Goal: Find specific page/section: Find specific page/section

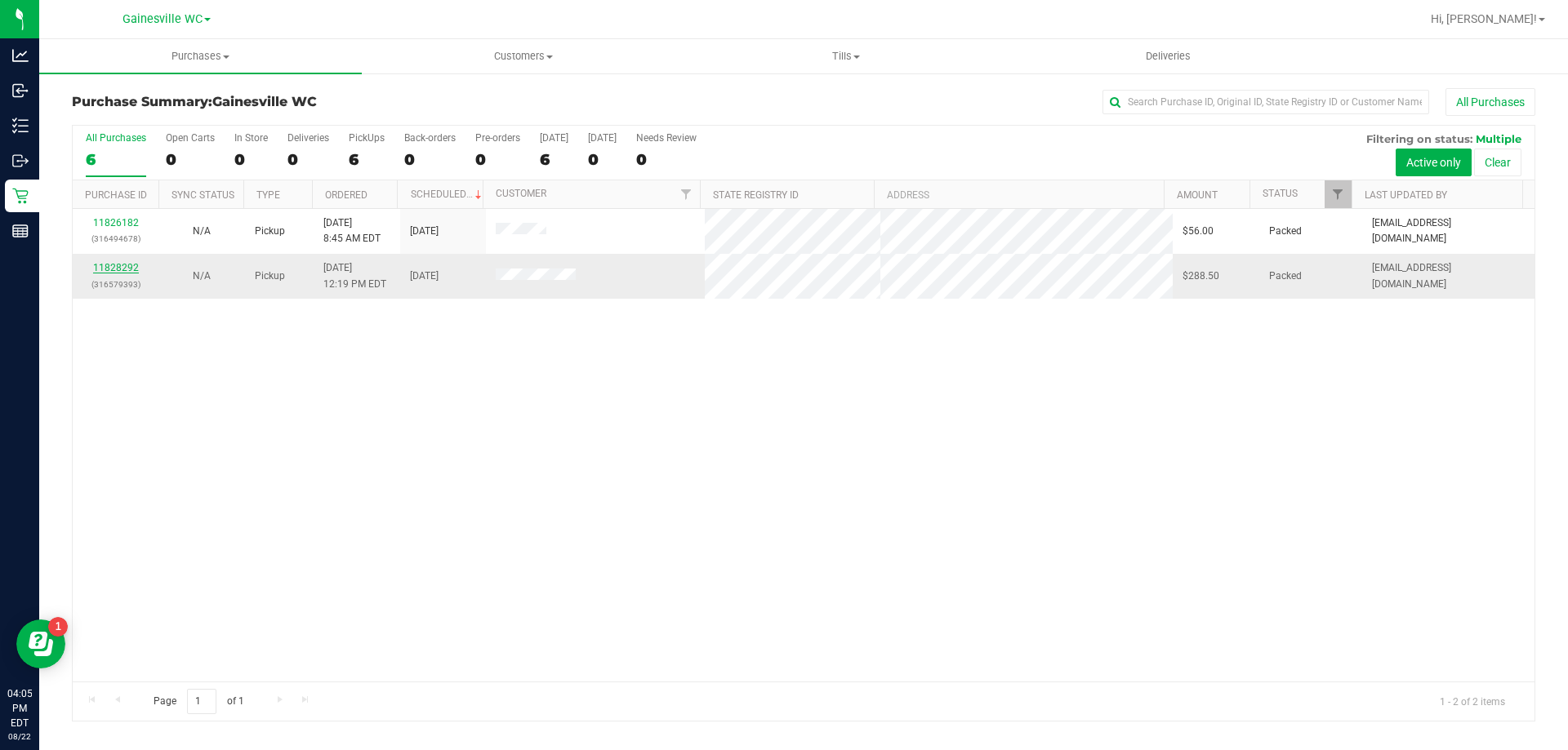
click at [127, 267] on link "11828292" at bounding box center [116, 268] width 45 height 12
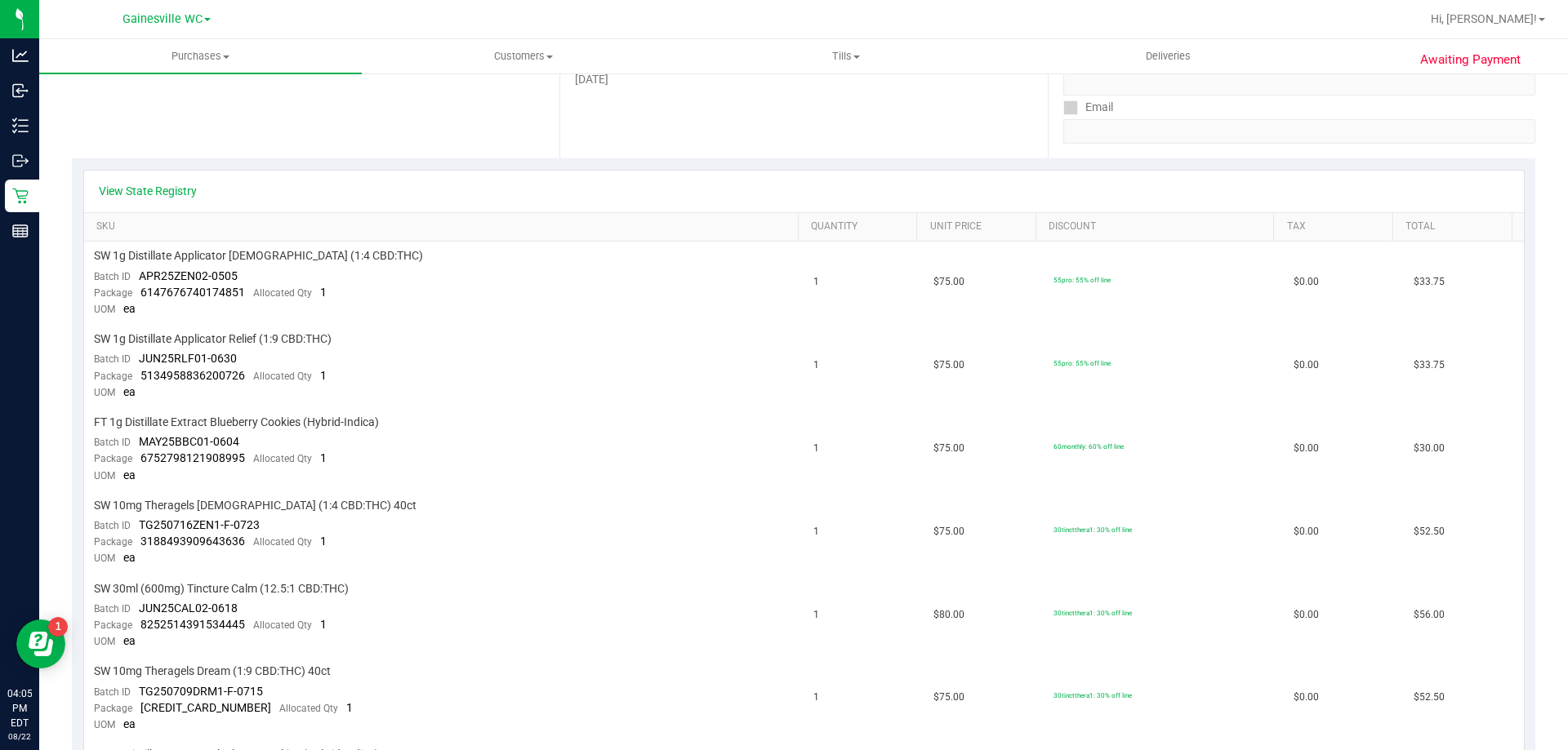
scroll to position [82, 0]
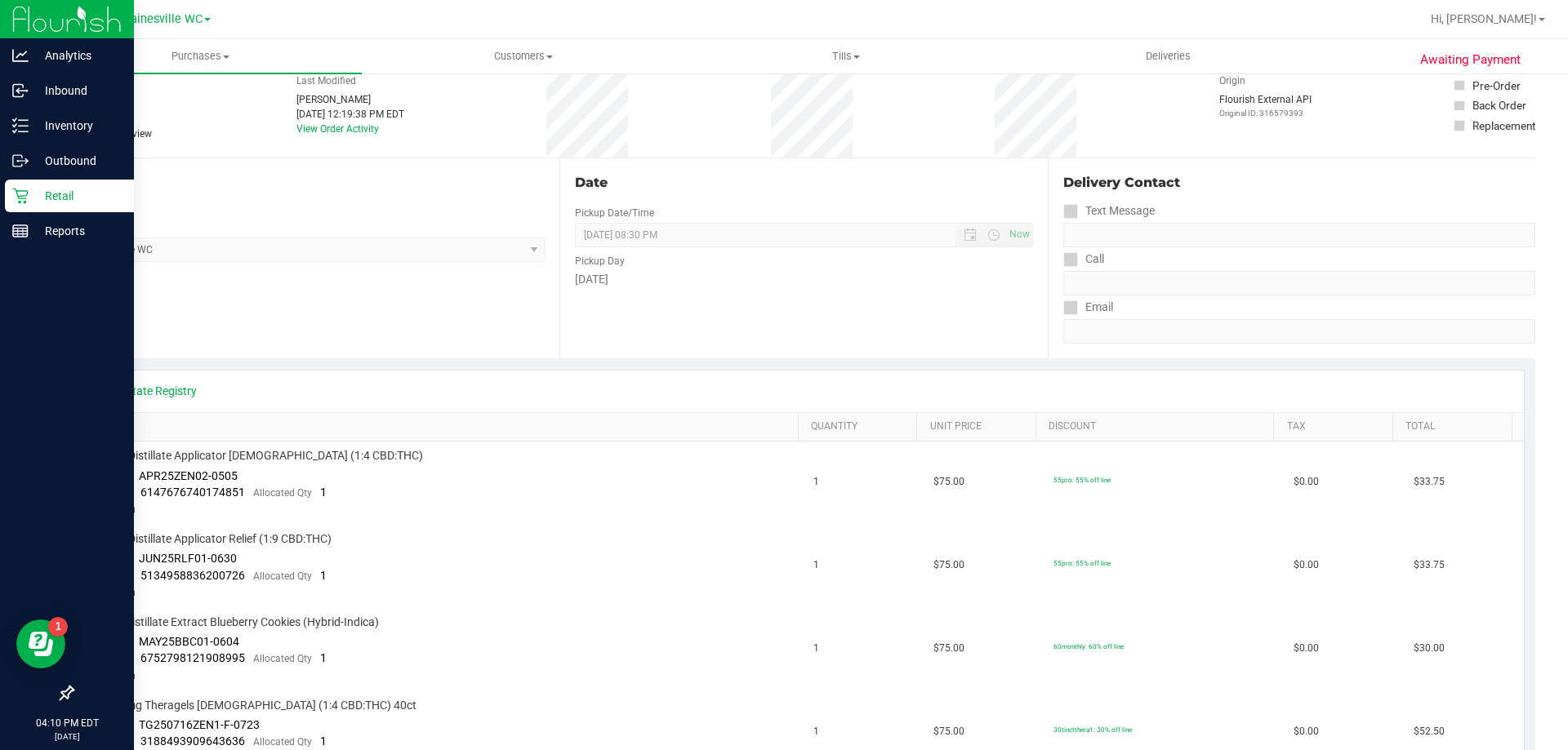
click at [64, 198] on p "Retail" at bounding box center [77, 196] width 98 height 20
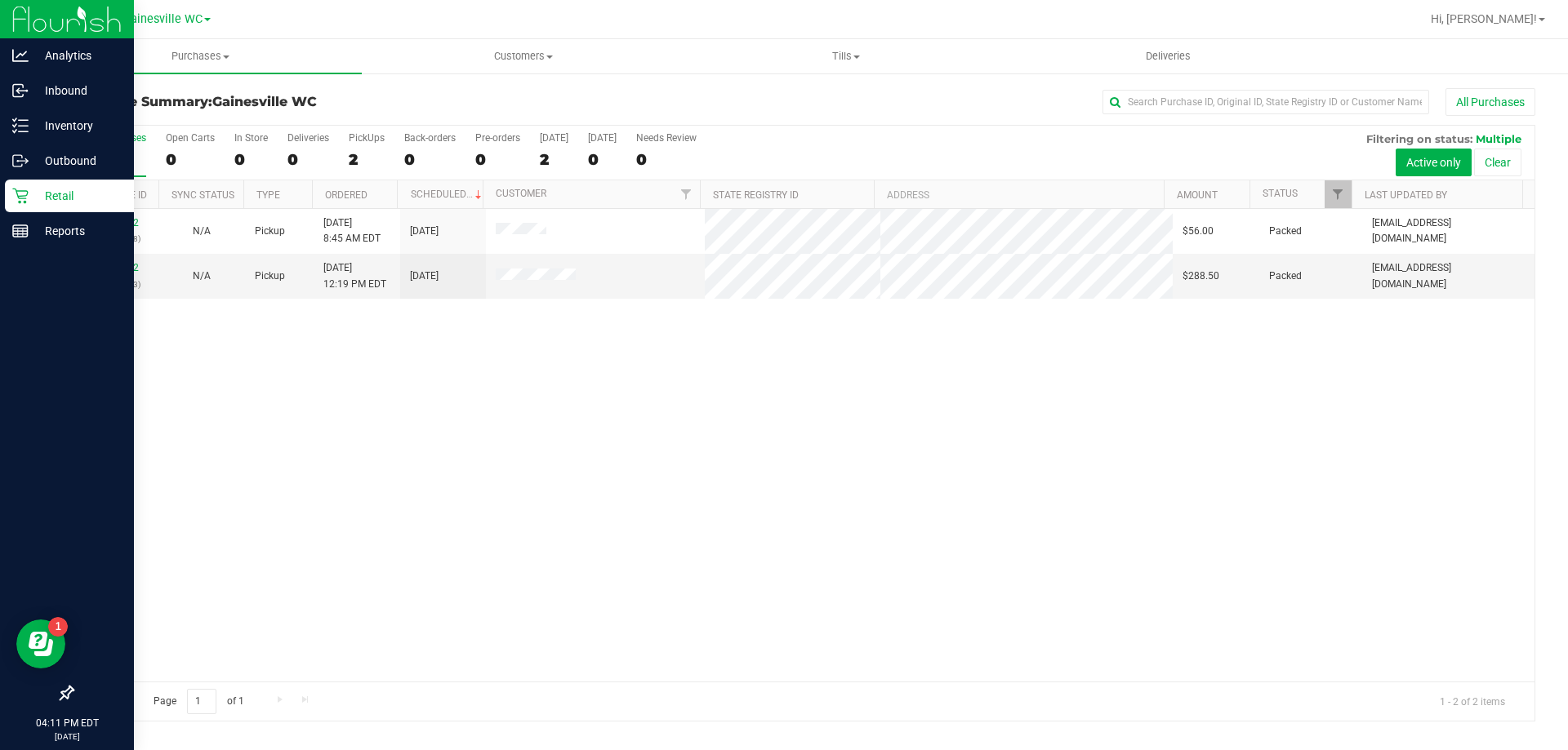
click at [35, 214] on link "Retail" at bounding box center [67, 197] width 133 height 35
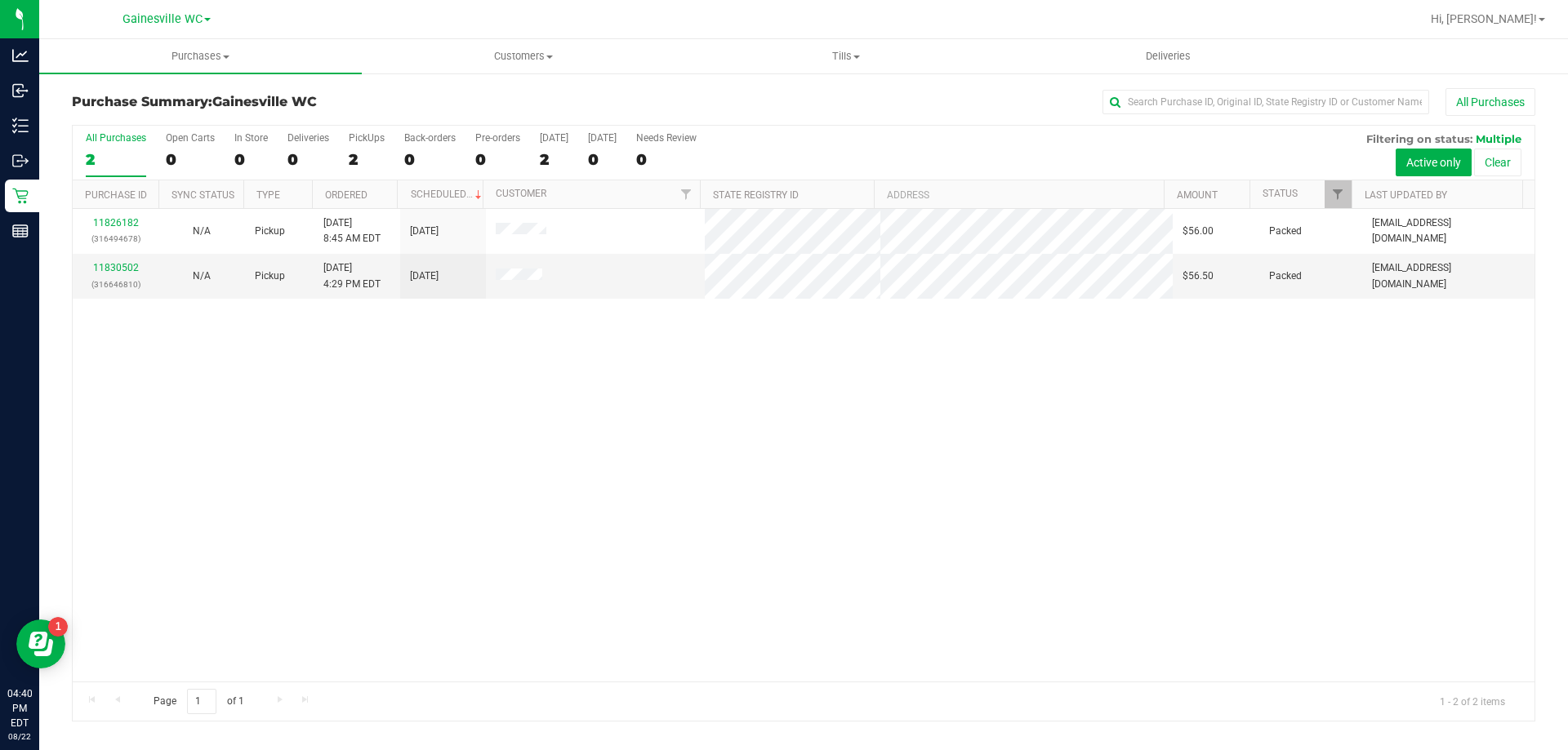
click at [130, 157] on div "2" at bounding box center [116, 159] width 61 height 19
click at [0, 0] on input "All Purchases 2" at bounding box center [0, 0] width 0 height 0
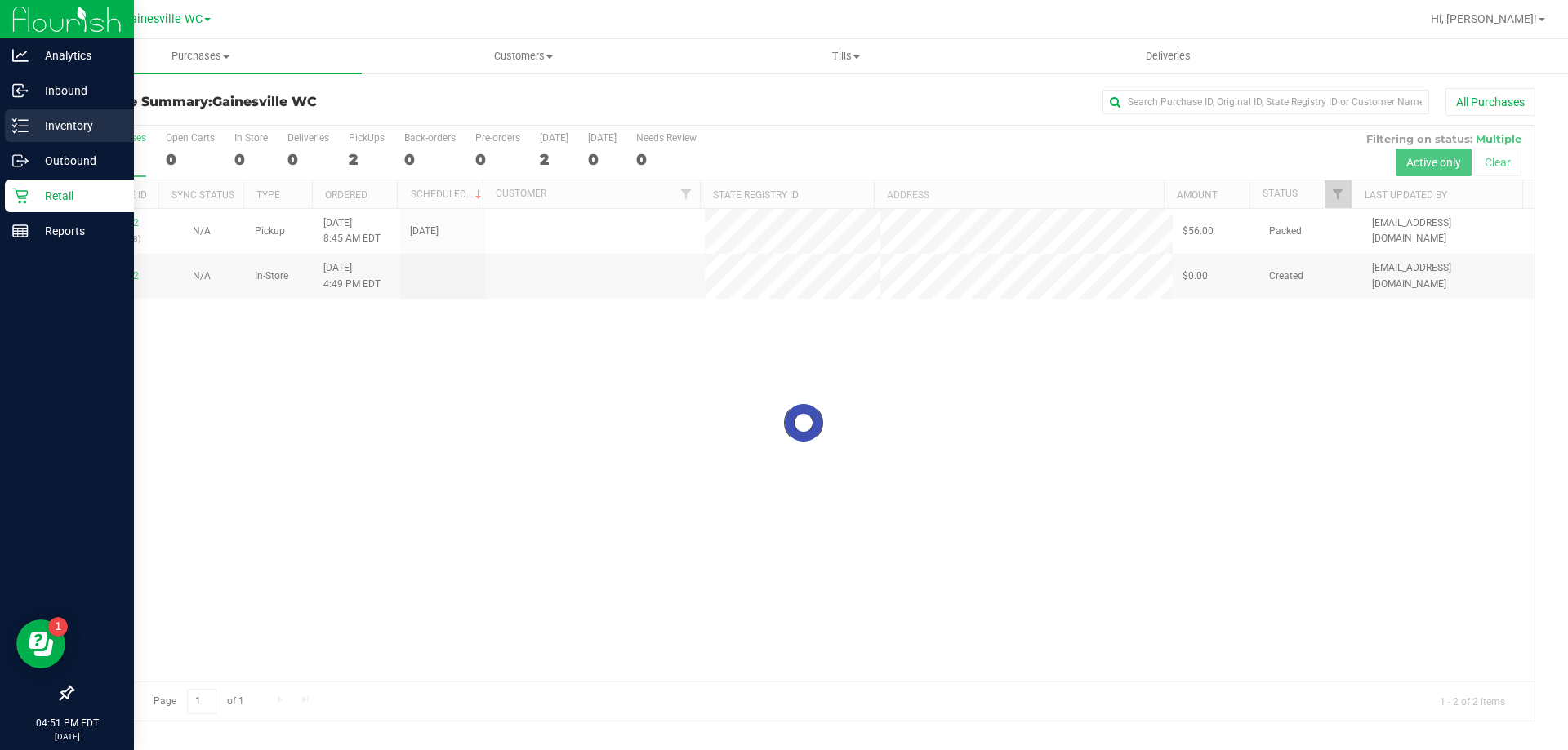
click at [39, 117] on p "Inventory" at bounding box center [77, 125] width 98 height 20
click at [35, 125] on p "Inventory" at bounding box center [77, 125] width 98 height 20
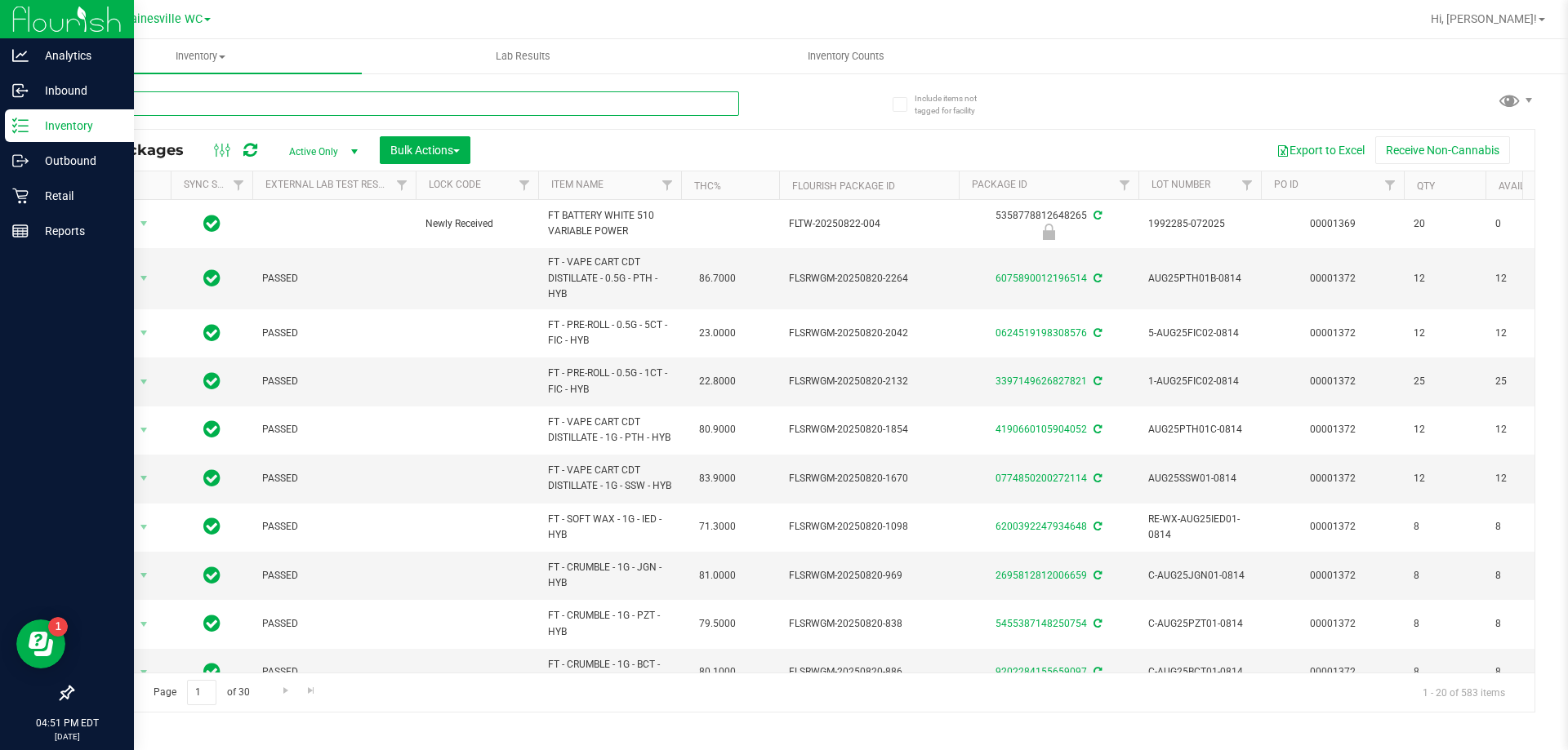
click at [231, 102] on input "text" at bounding box center [406, 104] width 667 height 25
type input "f"
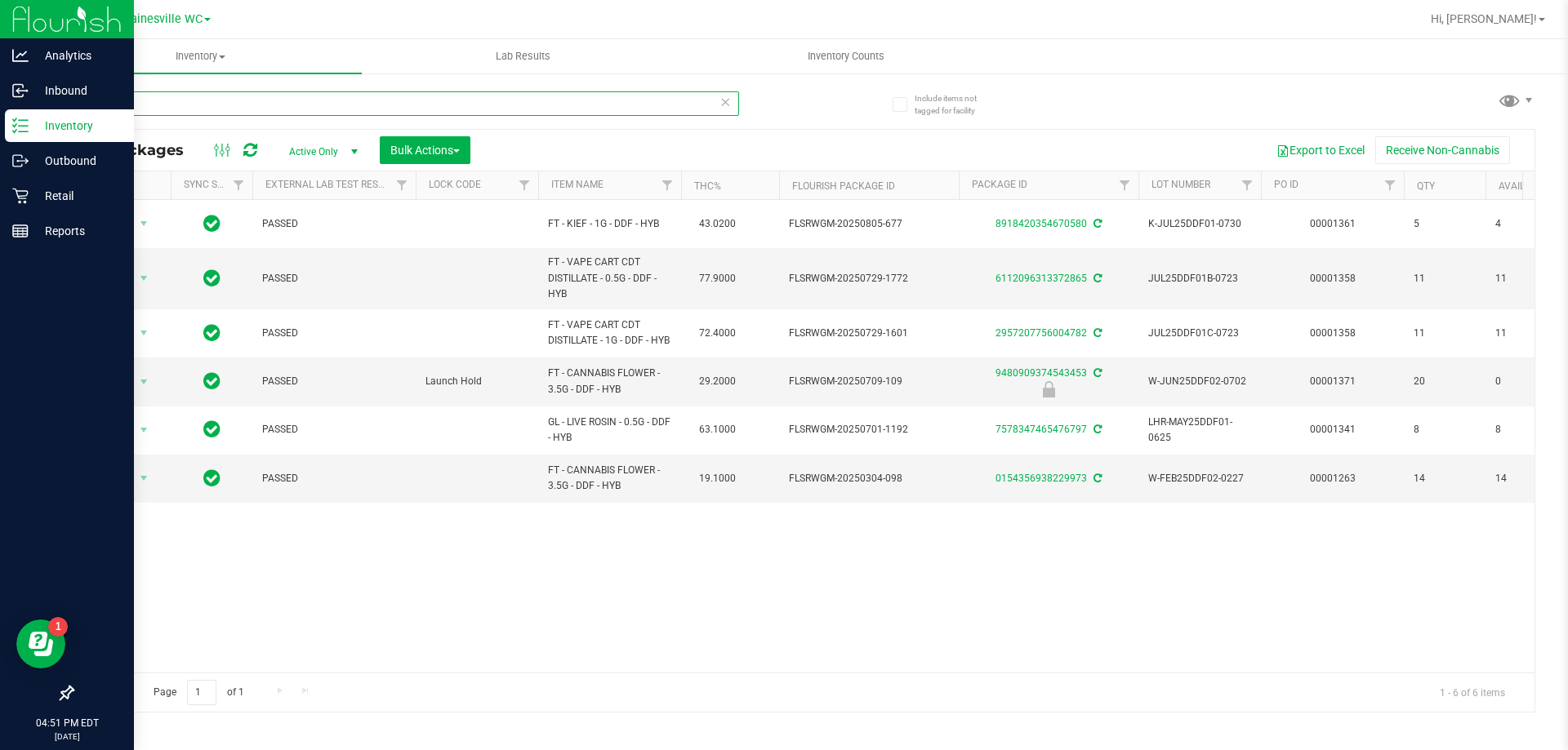
type input "ddf"
